Goal: Task Accomplishment & Management: Use online tool/utility

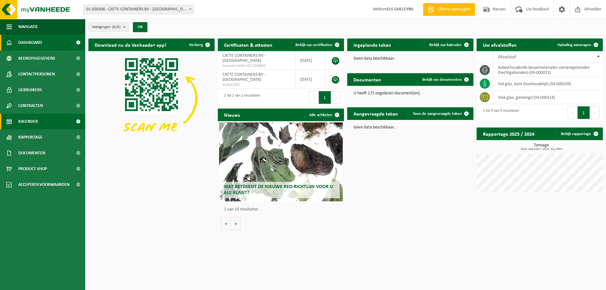
click at [41, 121] on link "Kalender" at bounding box center [42, 122] width 85 height 16
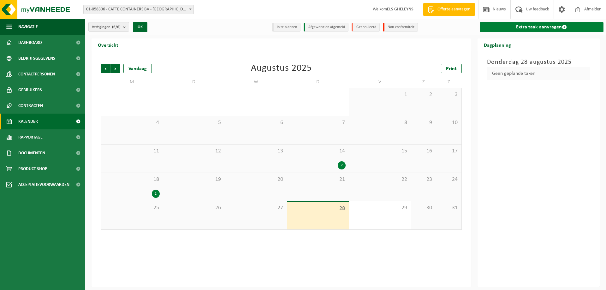
click at [547, 30] on link "Extra taak aanvragen" at bounding box center [542, 27] width 124 height 10
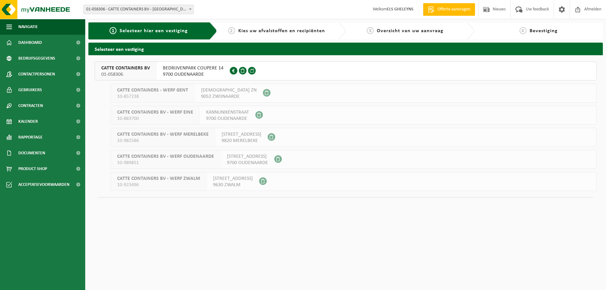
click at [151, 72] on div "CATTE CONTAINERS BV 01-058306" at bounding box center [126, 71] width 62 height 18
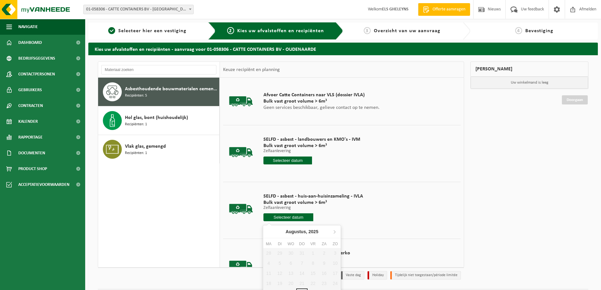
click at [287, 217] on input "text" at bounding box center [289, 217] width 50 height 8
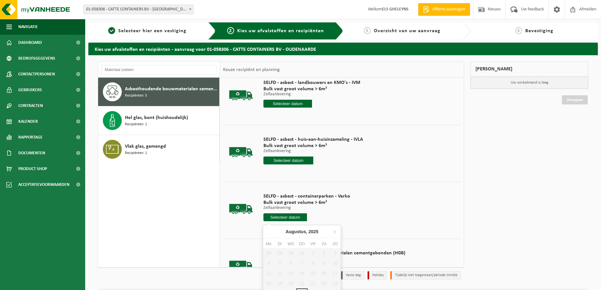
scroll to position [63, 0]
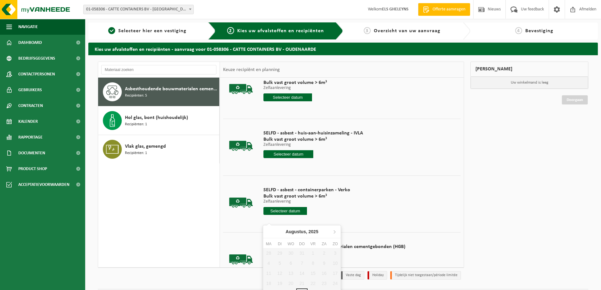
click at [303, 288] on div "28 29 30 31 1 2 3 4 5 6 7 8 9 10 11 12 13 14 15 16 17 18 19 20 21 22 23 24 25 2…" at bounding box center [302, 273] width 78 height 50
click at [303, 289] on div "28" at bounding box center [301, 293] width 11 height 10
type input "Van [DATE]"
type input "2025-08-28"
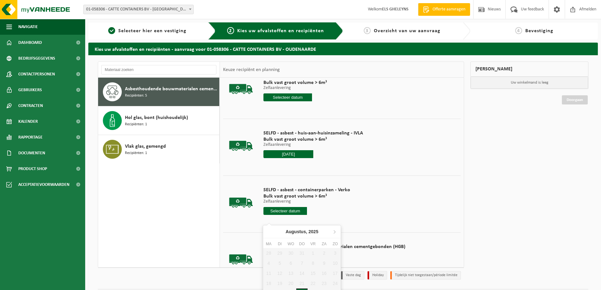
type input "2025-08-28"
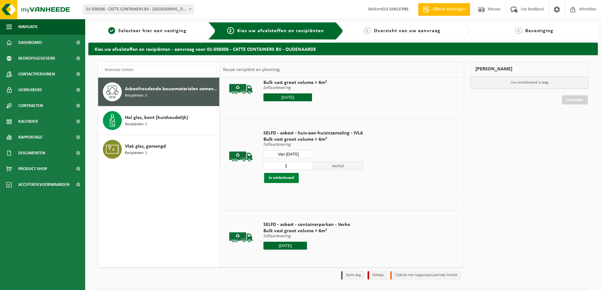
click at [282, 178] on button "In winkelmand" at bounding box center [281, 178] width 35 height 10
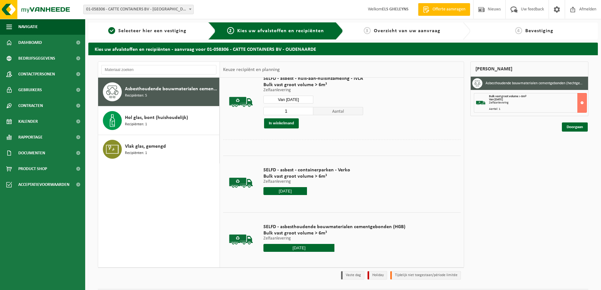
scroll to position [123, 0]
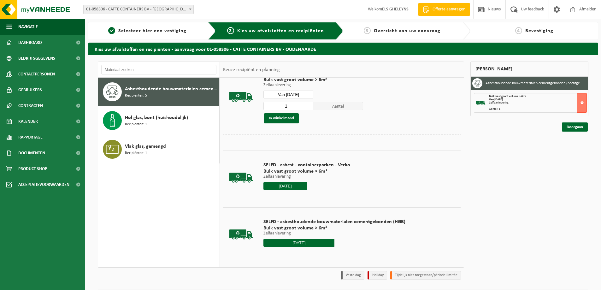
click at [295, 242] on input "2025-08-28" at bounding box center [299, 243] width 71 height 8
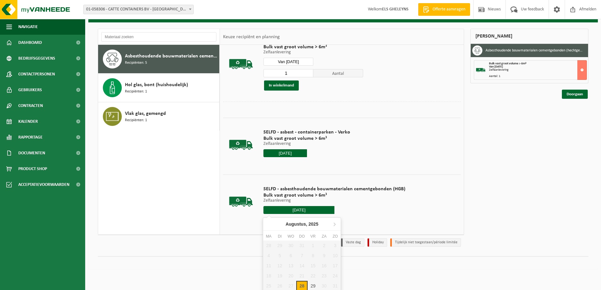
scroll to position [34, 0]
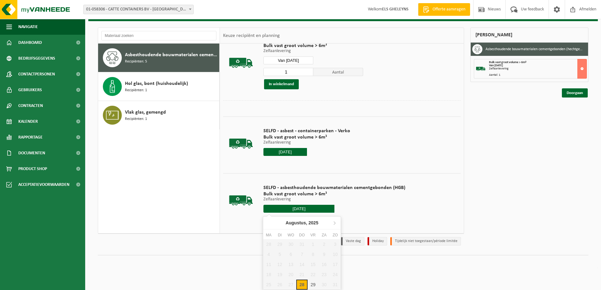
click at [303, 286] on div "28" at bounding box center [301, 285] width 11 height 10
click at [296, 207] on input "text" at bounding box center [299, 209] width 71 height 8
click at [303, 283] on div "28" at bounding box center [301, 285] width 11 height 10
type input "Van 2025-08-28"
type input "2025-08-28"
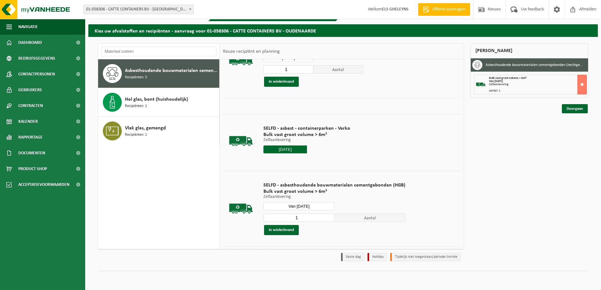
scroll to position [157, 0]
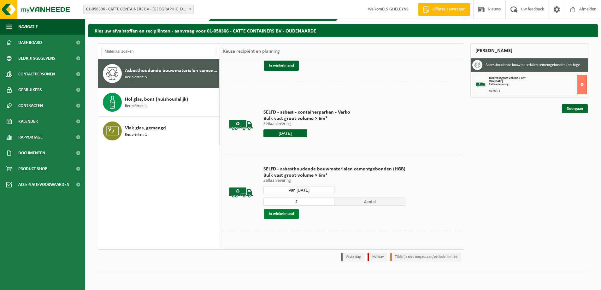
click at [282, 216] on button "In winkelmand" at bounding box center [281, 214] width 35 height 10
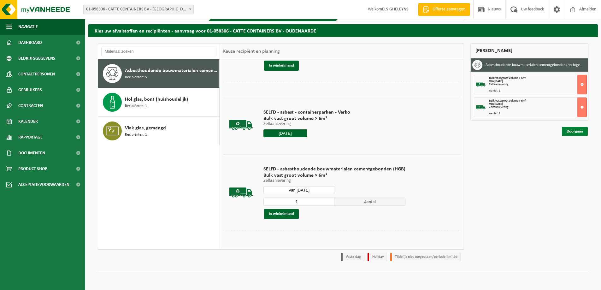
click at [570, 132] on link "Doorgaan" at bounding box center [575, 131] width 26 height 9
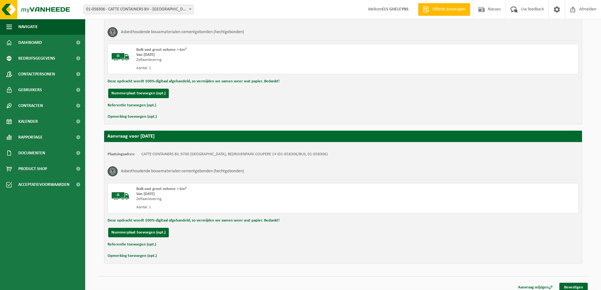
scroll to position [119, 0]
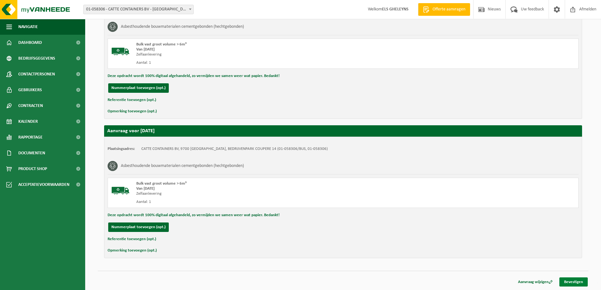
click at [573, 282] on link "Bevestigen" at bounding box center [574, 281] width 28 height 9
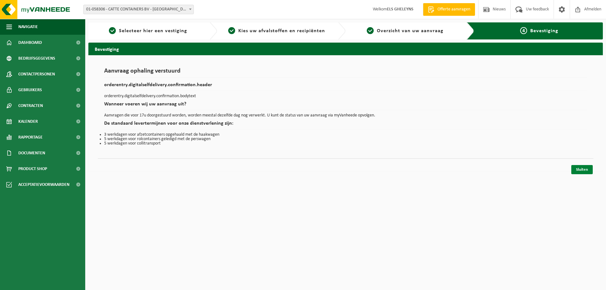
click at [583, 171] on link "Sluiten" at bounding box center [581, 169] width 21 height 9
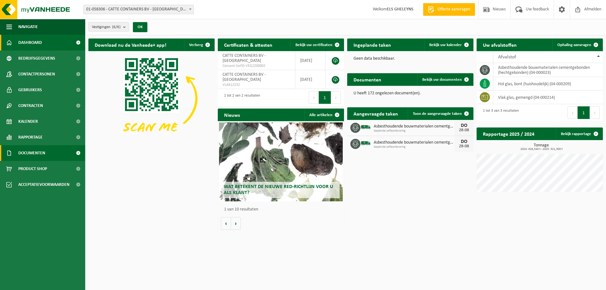
click at [40, 153] on span "Documenten" at bounding box center [31, 153] width 27 height 16
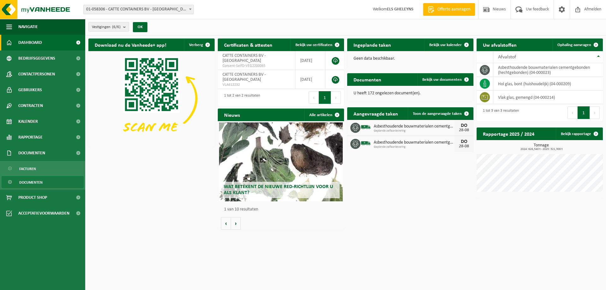
click at [30, 183] on span "Documenten" at bounding box center [30, 182] width 23 height 12
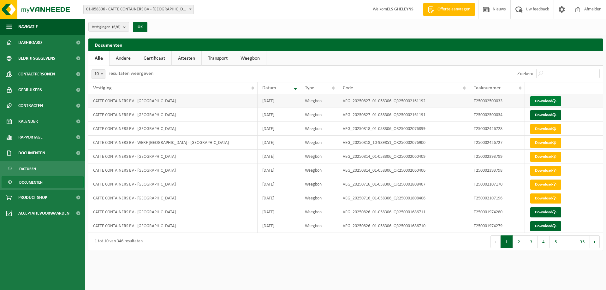
click at [544, 98] on link "Download" at bounding box center [545, 101] width 31 height 10
click at [543, 118] on link "Download" at bounding box center [545, 115] width 31 height 10
click at [591, 9] on span "Afmelden" at bounding box center [593, 9] width 20 height 19
